Goal: Information Seeking & Learning: Check status

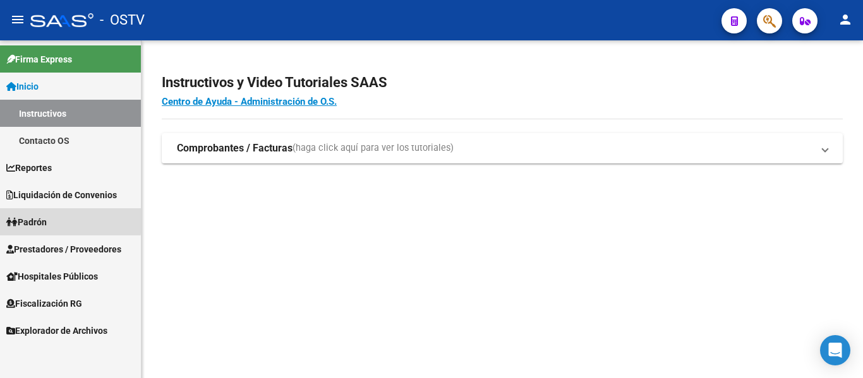
click at [30, 218] on span "Padrón" at bounding box center [26, 222] width 40 height 14
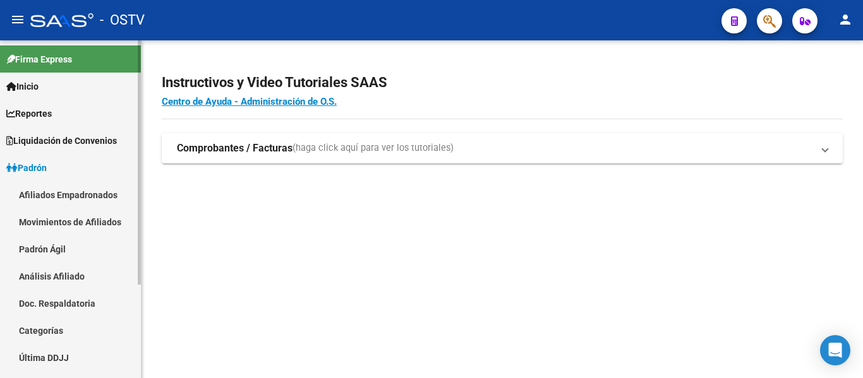
click at [36, 251] on link "Padrón Ágil" at bounding box center [70, 249] width 141 height 27
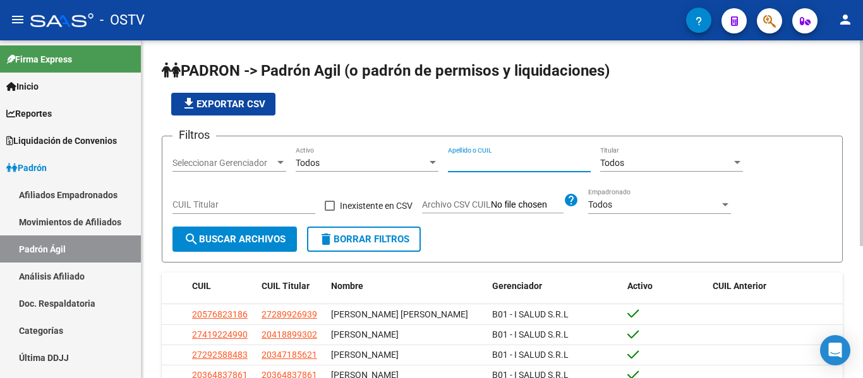
click at [535, 162] on input "Apellido o CUIL" at bounding box center [519, 163] width 143 height 11
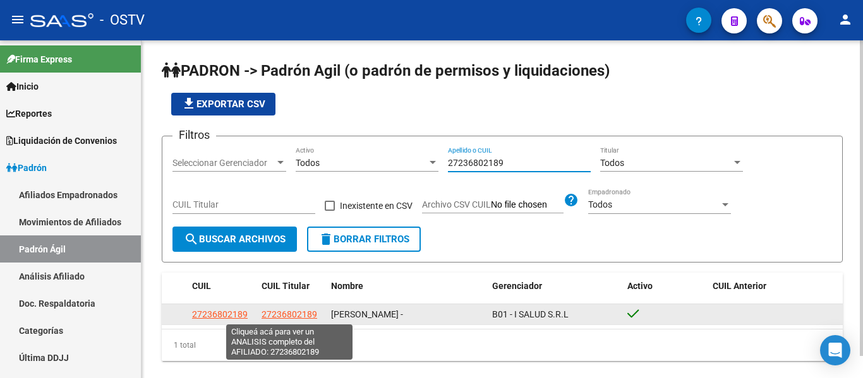
type input "27236802189"
click at [290, 315] on span "27236802189" at bounding box center [289, 314] width 56 height 10
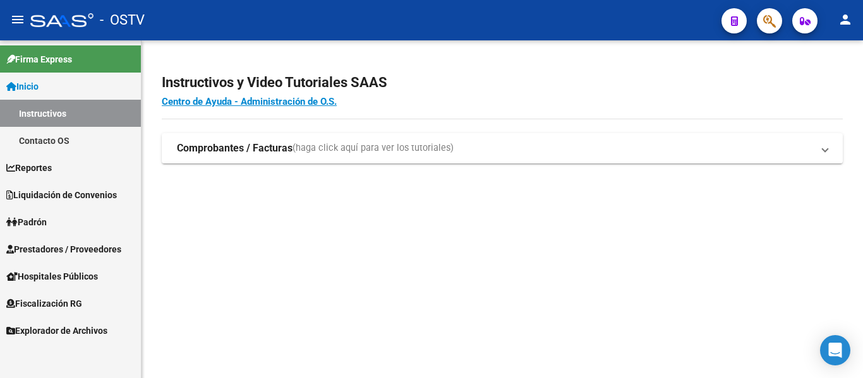
click at [47, 225] on span "Padrón" at bounding box center [26, 222] width 40 height 14
click at [44, 230] on link "Padrón" at bounding box center [70, 221] width 141 height 27
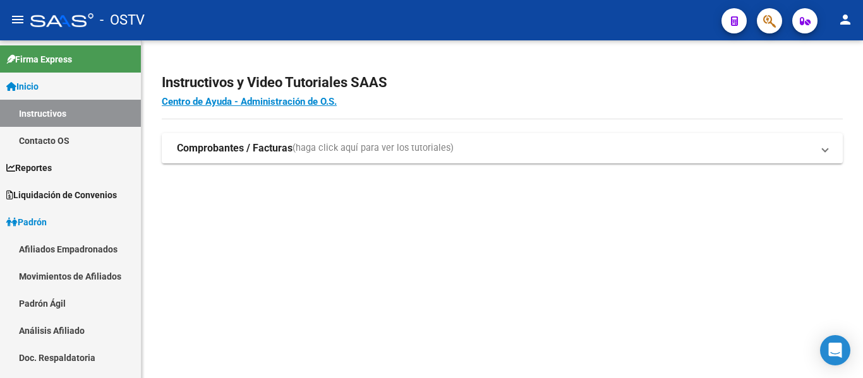
click at [169, 274] on mat-sidenav-content "Instructivos y Video Tutoriales SAAS Centro de Ayuda - Administración de O.S. C…" at bounding box center [501, 209] width 721 height 338
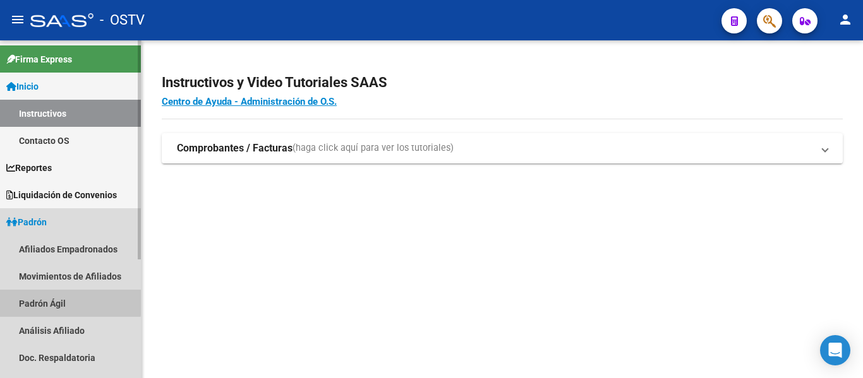
click at [68, 297] on link "Padrón Ágil" at bounding box center [70, 303] width 141 height 27
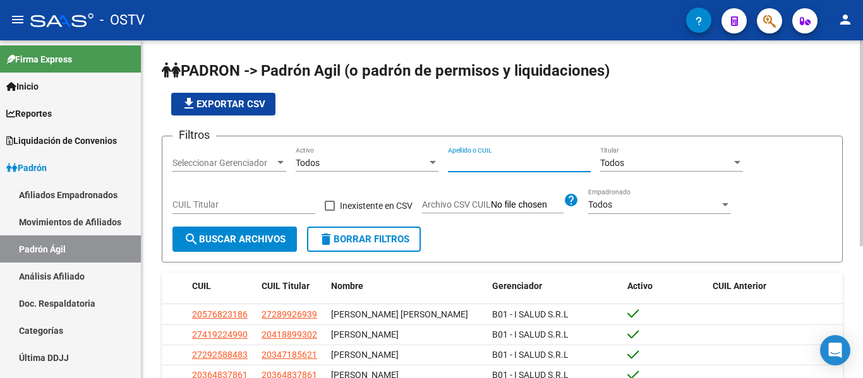
click at [555, 165] on input "Apellido o CUIL" at bounding box center [519, 163] width 143 height 11
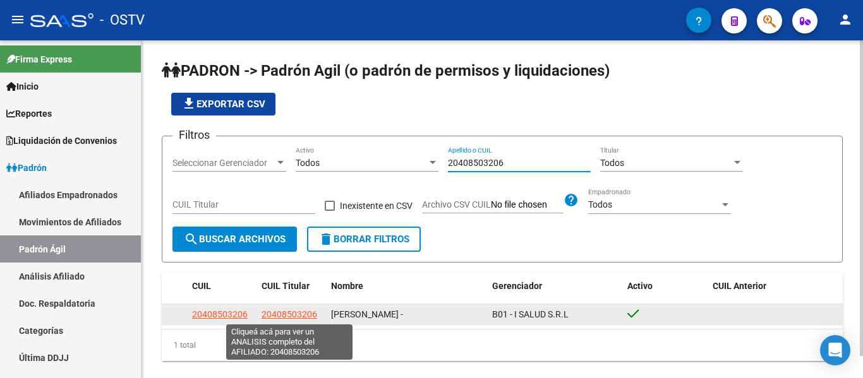
type input "20408503206"
click at [282, 317] on span "20408503206" at bounding box center [289, 314] width 56 height 10
type textarea "20408503206"
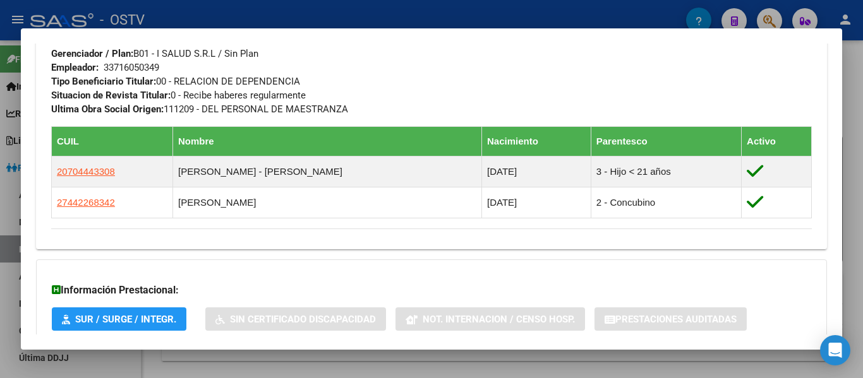
scroll to position [701, 0]
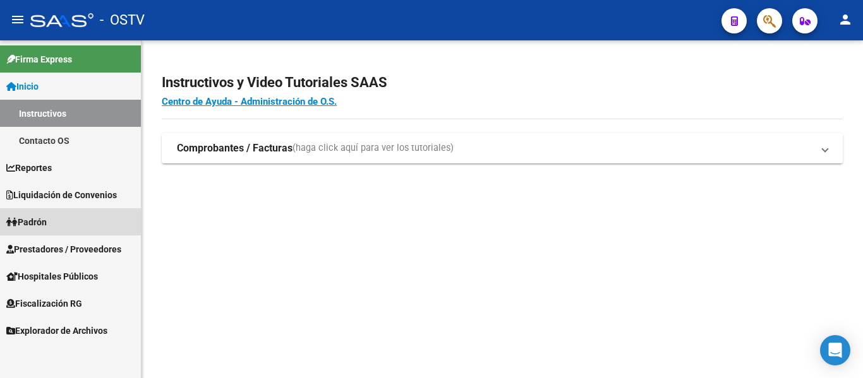
click at [33, 218] on span "Padrón" at bounding box center [26, 222] width 40 height 14
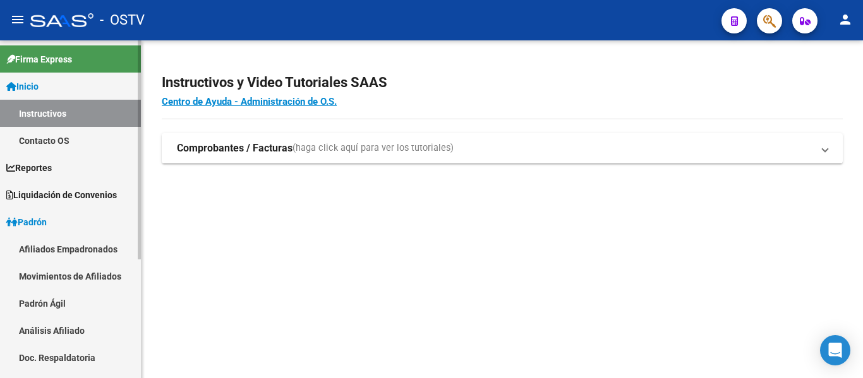
click at [35, 304] on link "Padrón Ágil" at bounding box center [70, 303] width 141 height 27
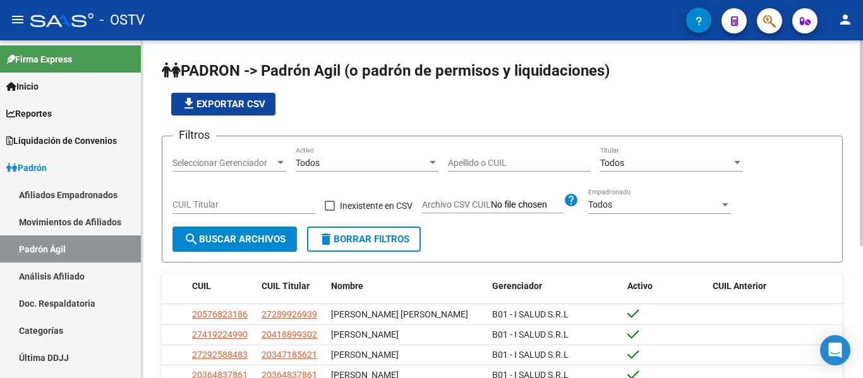
click at [470, 167] on input "Apellido o CUIL" at bounding box center [519, 163] width 143 height 11
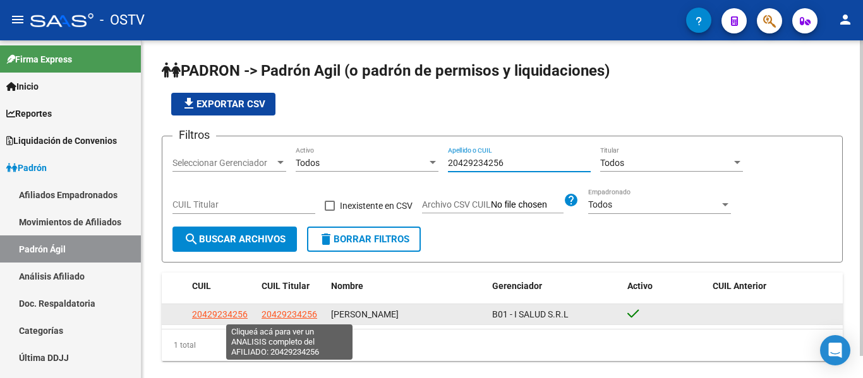
type input "20429234256"
click at [303, 314] on span "20429234256" at bounding box center [289, 314] width 56 height 10
type textarea "20429234256"
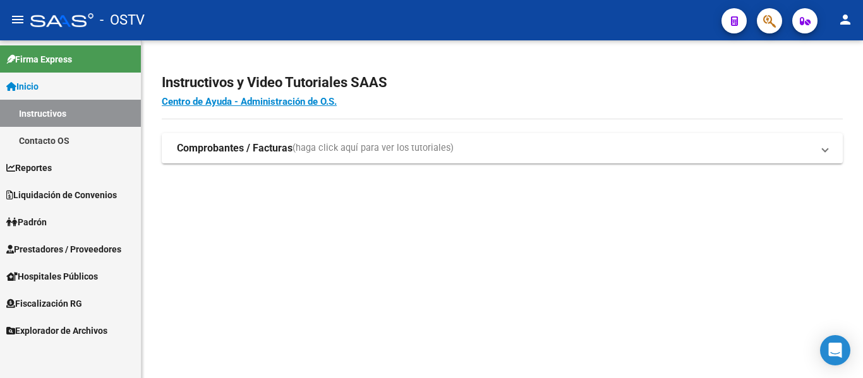
click at [17, 223] on icon at bounding box center [11, 222] width 11 height 9
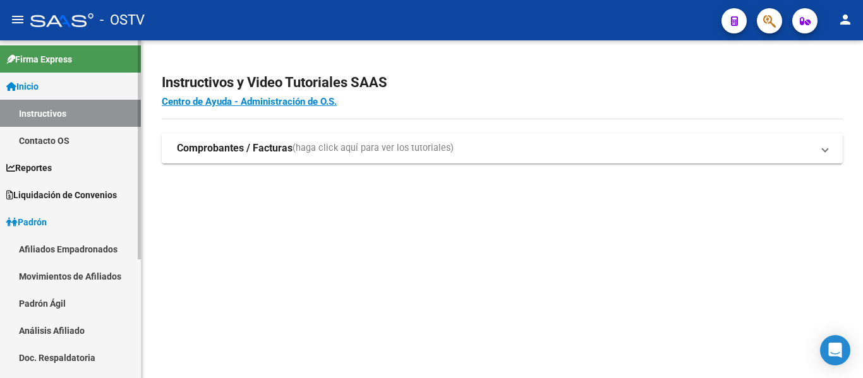
click at [35, 302] on link "Padrón Ágil" at bounding box center [70, 303] width 141 height 27
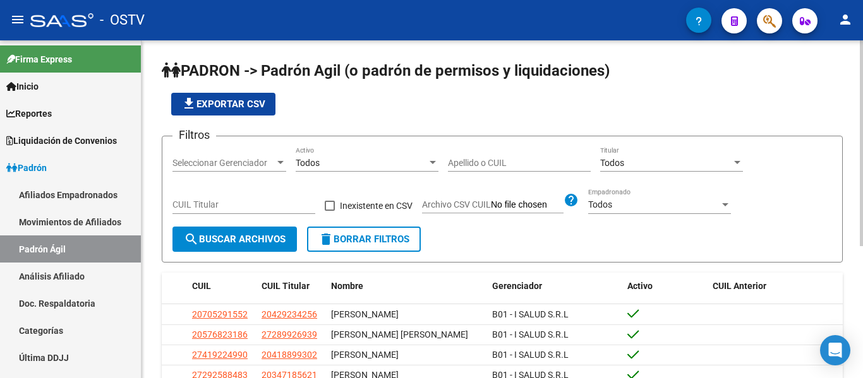
click at [499, 165] on input "Apellido o CUIL" at bounding box center [519, 163] width 143 height 11
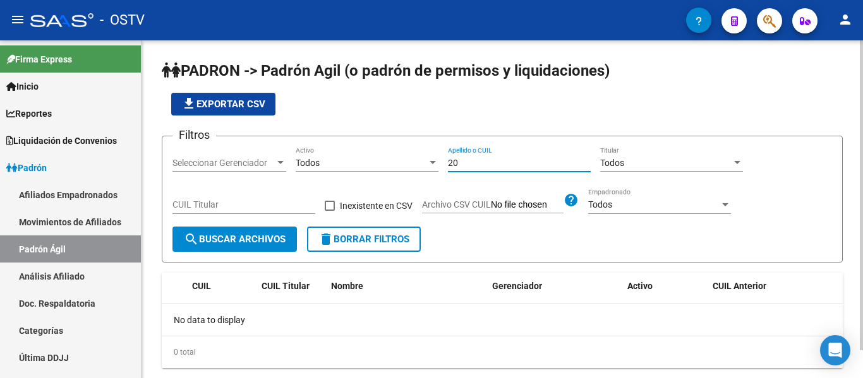
type input "2"
click at [529, 174] on div "20260968069 Apellido o CUIL" at bounding box center [519, 164] width 143 height 36
click at [527, 160] on input "20260968069" at bounding box center [519, 163] width 143 height 11
click at [518, 160] on input "2026096806" at bounding box center [519, 163] width 143 height 11
type input "2"
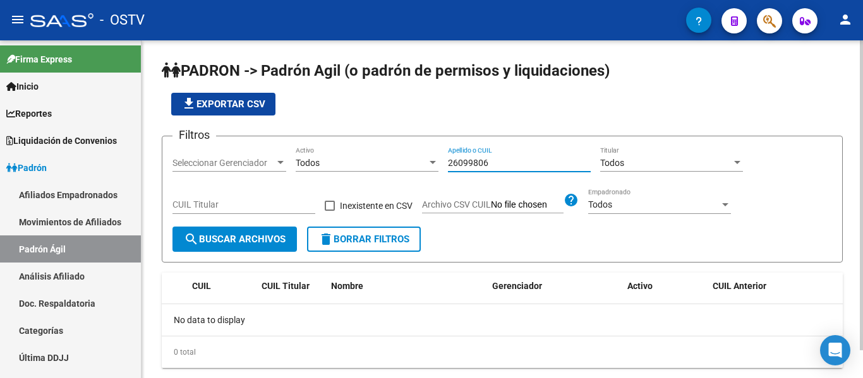
type input "26099806"
